Goal: Navigation & Orientation: Find specific page/section

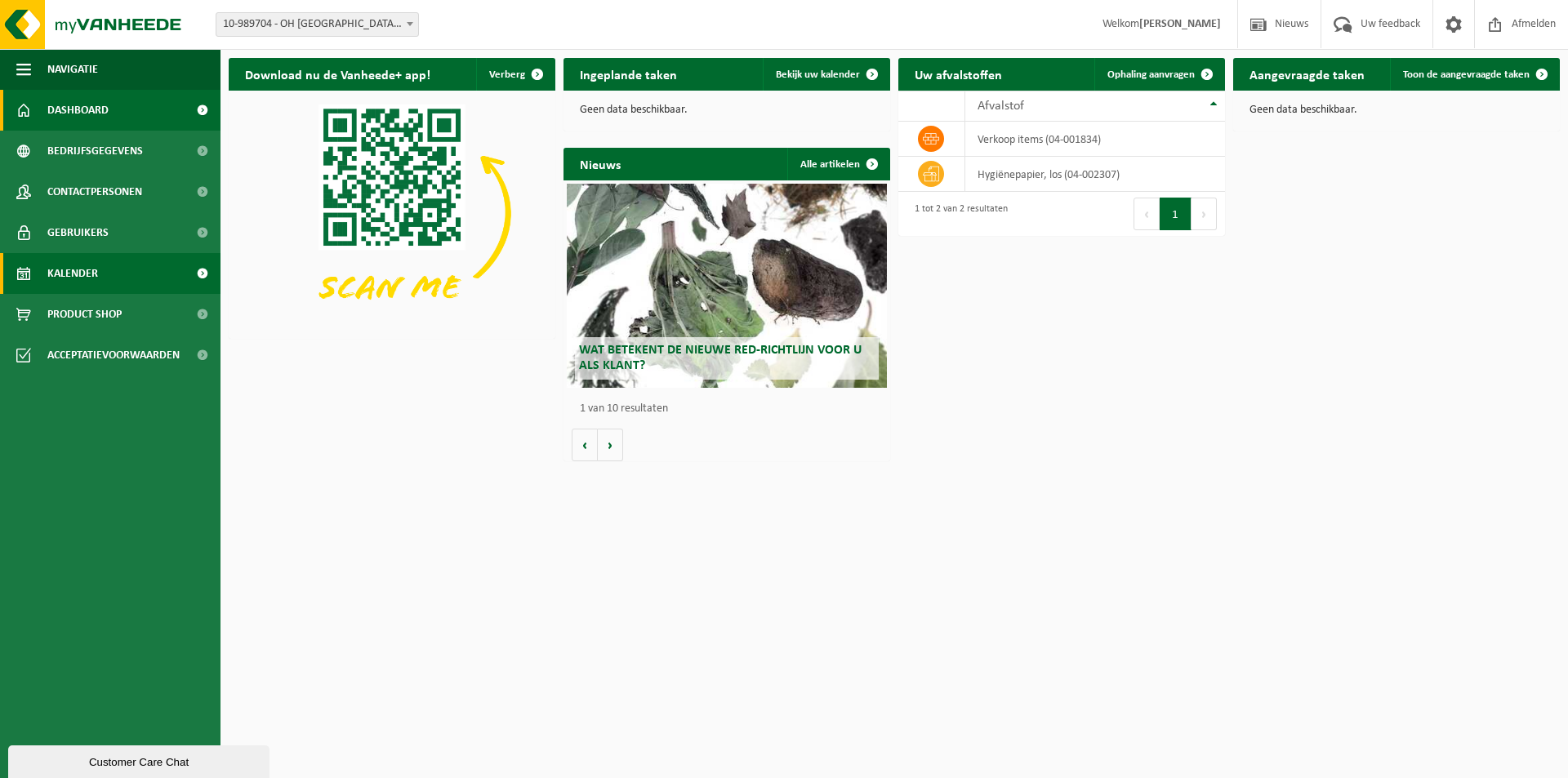
click at [85, 288] on span "Kalender" at bounding box center [73, 274] width 50 height 41
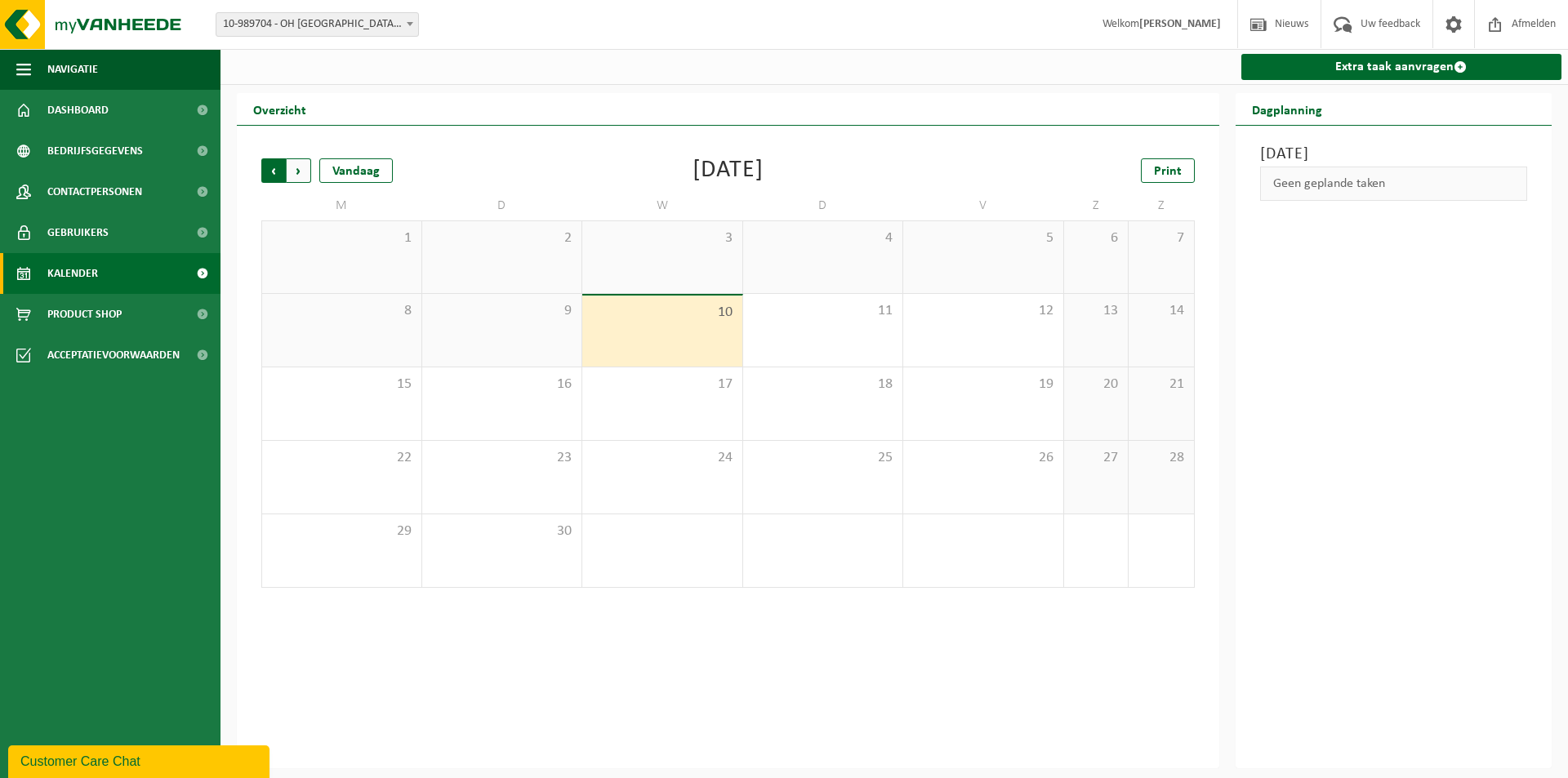
click at [297, 170] on span "Volgende" at bounding box center [299, 170] width 24 height 24
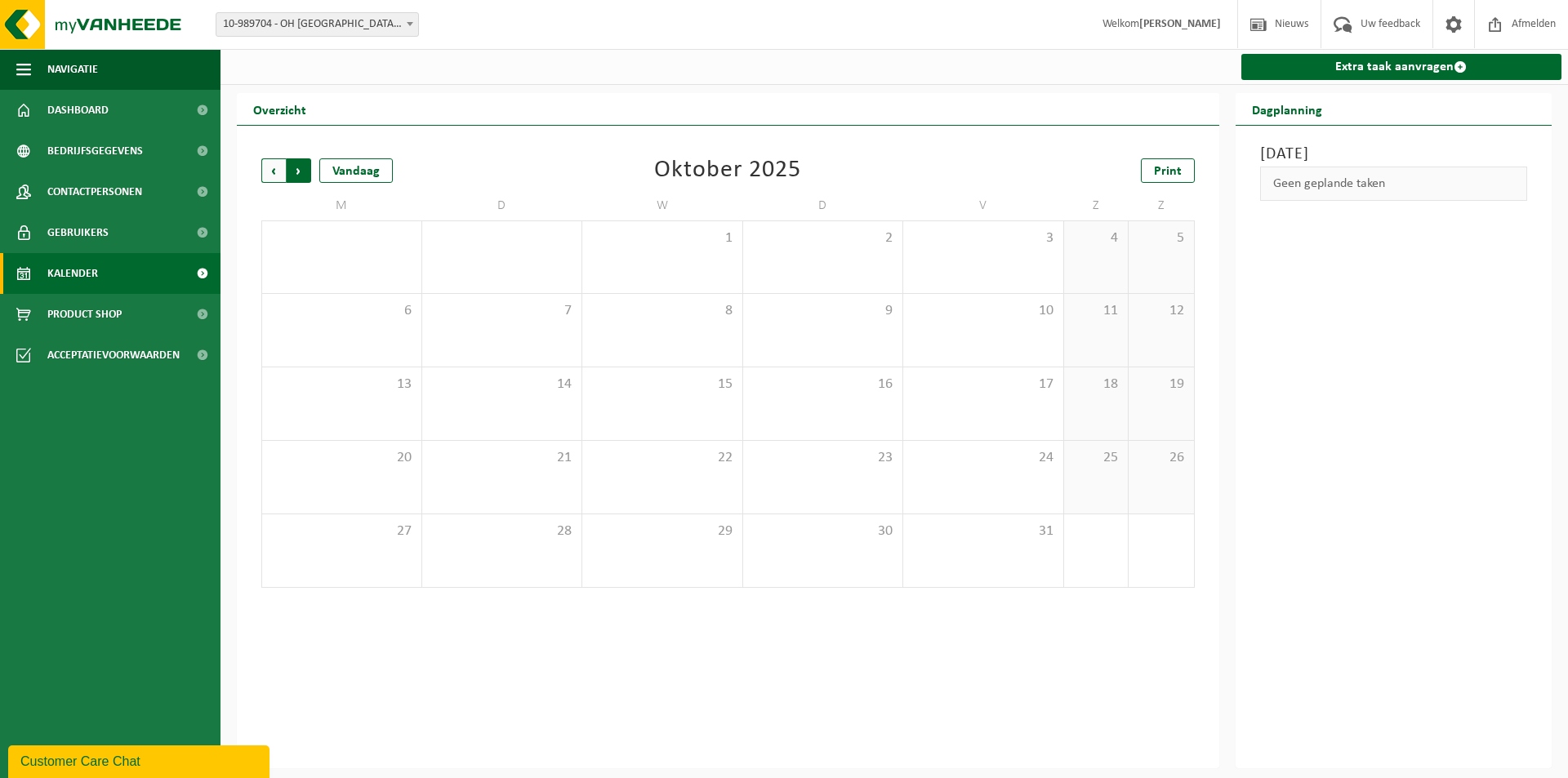
click at [268, 175] on span "Vorige" at bounding box center [274, 170] width 24 height 24
